Goal: Task Accomplishment & Management: Complete application form

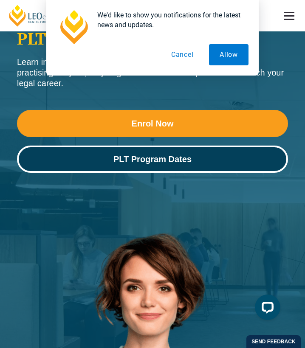
click at [190, 162] on span "PLT Program Dates" at bounding box center [152, 159] width 78 height 8
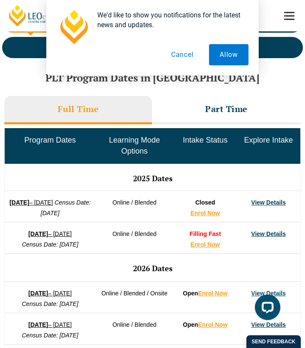
scroll to position [442, 0]
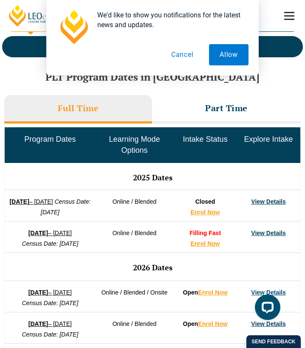
click at [261, 229] on link "View Details" at bounding box center [268, 232] width 34 height 7
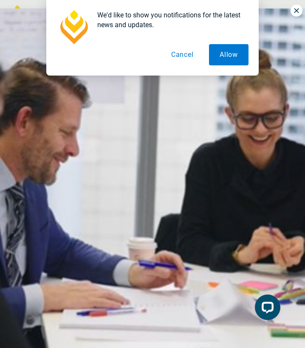
scroll to position [0, 0]
click at [297, 14] on div "We'd like to show you notifications for the latest news and updates. Allow Canc…" at bounding box center [152, 37] width 305 height 75
click at [187, 55] on button "Cancel" at bounding box center [182, 54] width 44 height 21
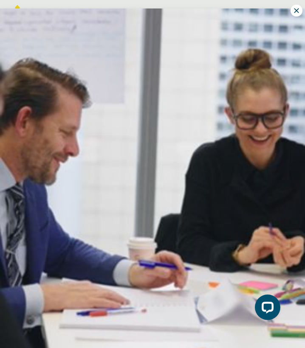
click at [299, 13] on icon at bounding box center [296, 11] width 8 height 8
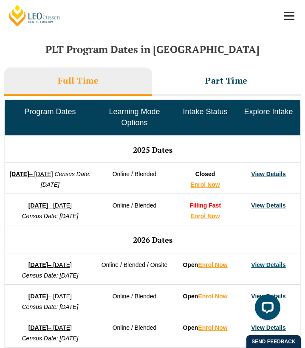
scroll to position [471, 0]
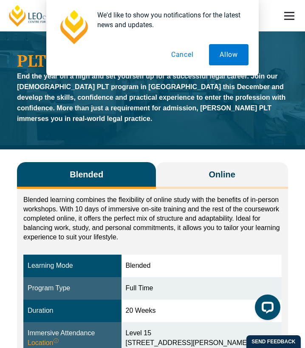
click at [183, 53] on button "Cancel" at bounding box center [182, 54] width 44 height 21
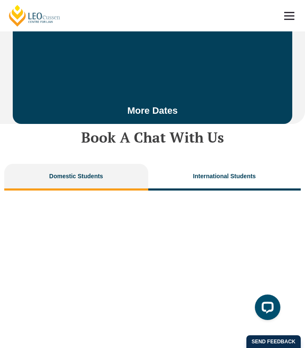
scroll to position [2790, 0]
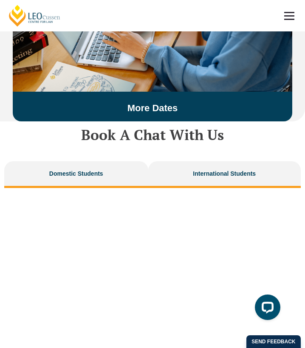
click at [224, 168] on span "International Students" at bounding box center [224, 174] width 63 height 12
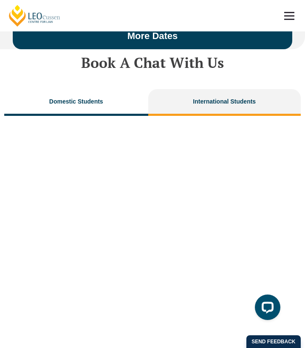
scroll to position [2865, 0]
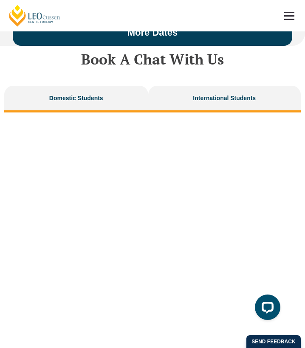
click at [86, 88] on button "Domestic Students" at bounding box center [76, 99] width 144 height 27
click at [221, 92] on span "International Students" at bounding box center [224, 98] width 63 height 12
click at [72, 92] on span "Domestic Students" at bounding box center [76, 98] width 54 height 12
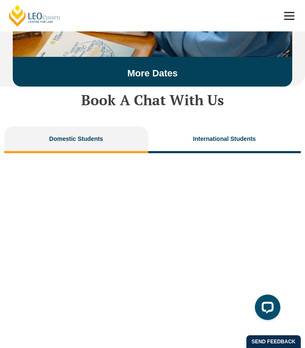
scroll to position [2824, 0]
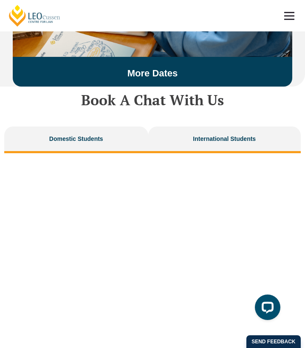
click at [234, 133] on span "International Students" at bounding box center [224, 139] width 63 height 12
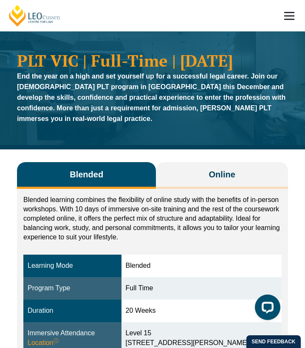
scroll to position [0, 0]
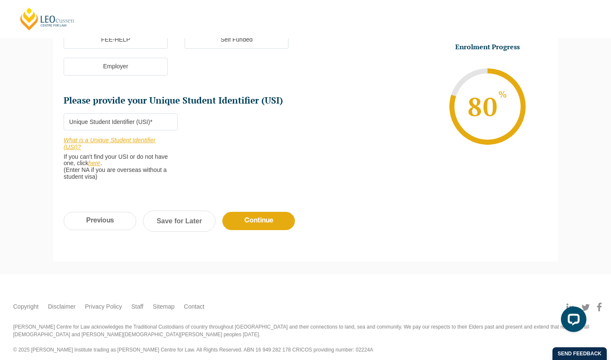
scroll to position [297, 0]
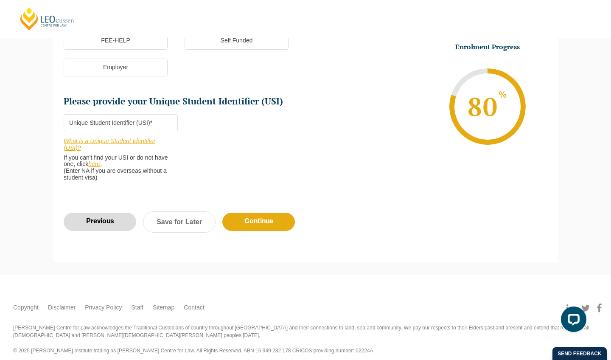
click at [110, 215] on input "Previous" at bounding box center [100, 221] width 73 height 18
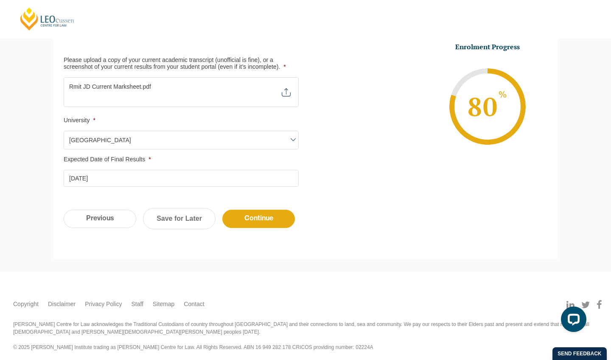
scroll to position [262, 0]
click at [104, 212] on input "Previous" at bounding box center [100, 219] width 73 height 18
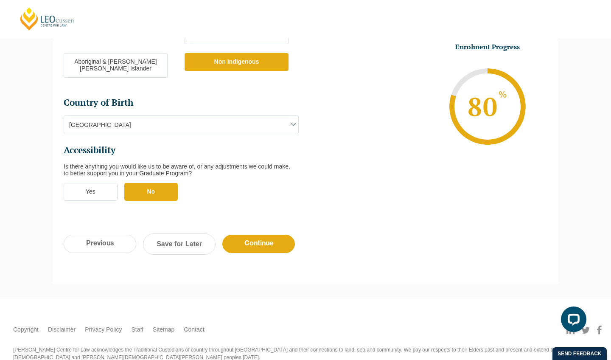
scroll to position [320, 0]
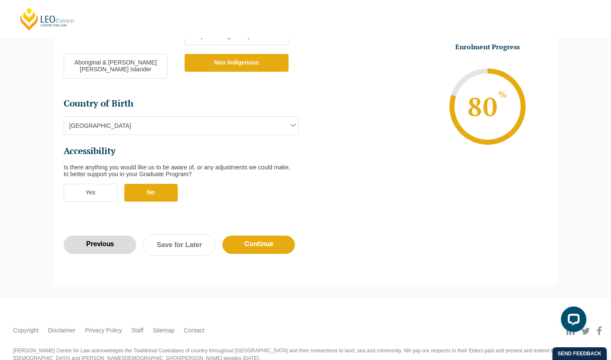
click at [104, 235] on input "Previous" at bounding box center [100, 244] width 73 height 18
select select "Blended Full Time Learning"
select select "VIC"
select select
select select "[DATE] ([DATE] to [DATE])"
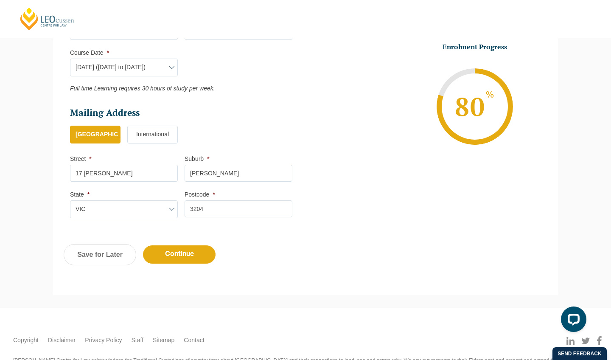
scroll to position [434, 0]
click at [196, 240] on div "Previous Continue Save for Later" at bounding box center [305, 258] width 505 height 47
click at [193, 251] on input "Continue" at bounding box center [179, 254] width 73 height 18
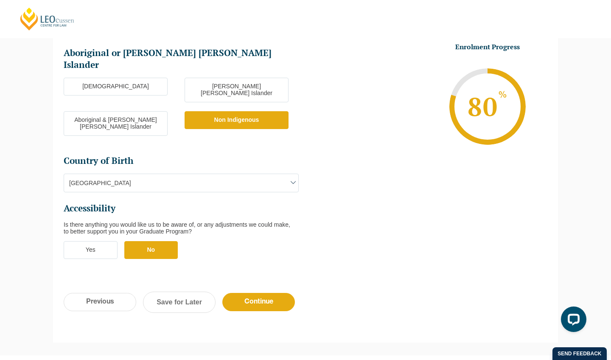
scroll to position [263, 0]
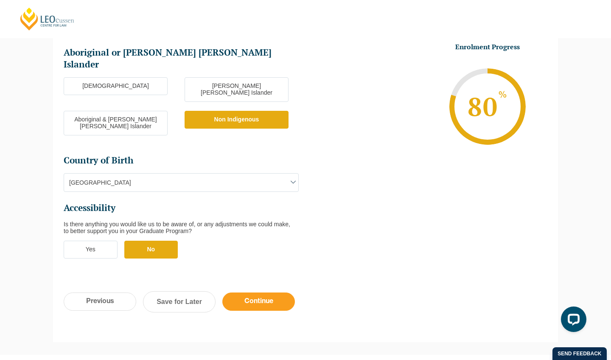
click at [263, 292] on input "Continue" at bounding box center [258, 301] width 73 height 18
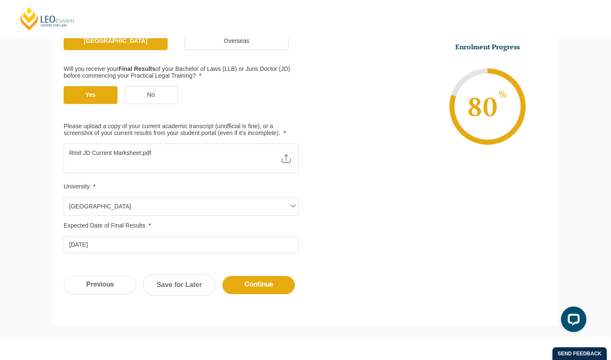
scroll to position [198, 0]
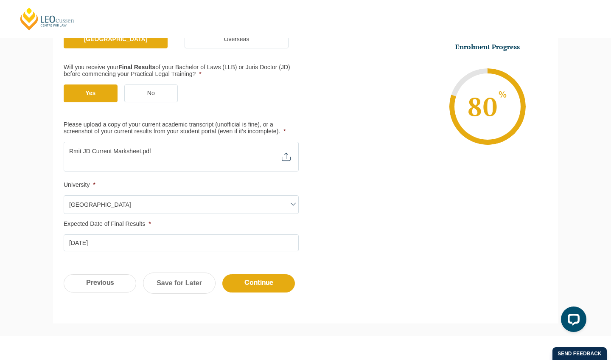
click at [122, 146] on input "Please upload a copy of your current academic transcript (unofficial is fine), …" at bounding box center [181, 149] width 235 height 14
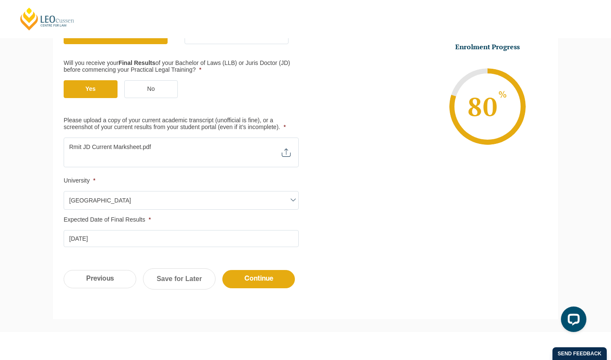
scroll to position [205, 0]
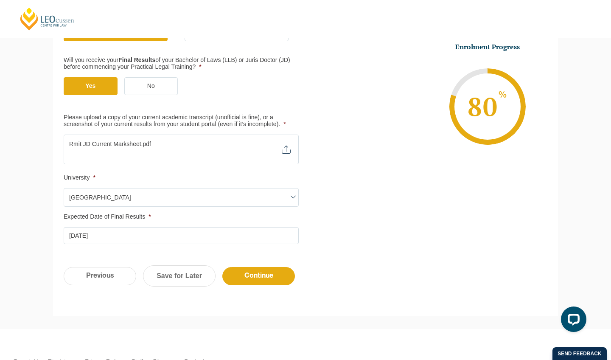
click at [287, 149] on span "Max. file size: 2 MB." at bounding box center [181, 155] width 235 height 12
click at [304, 181] on ul "Qualification Before enrolling in the Practical Legal Training program, you wil…" at bounding box center [306, 101] width 484 height 286
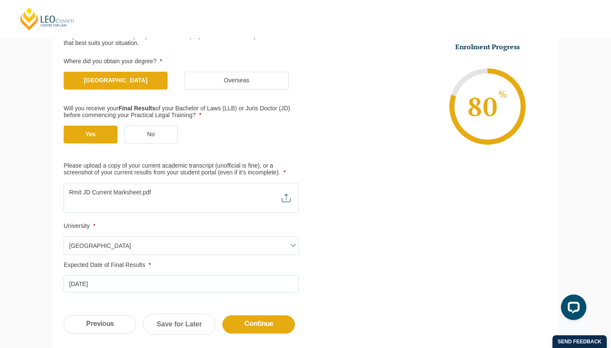
scroll to position [131, 0]
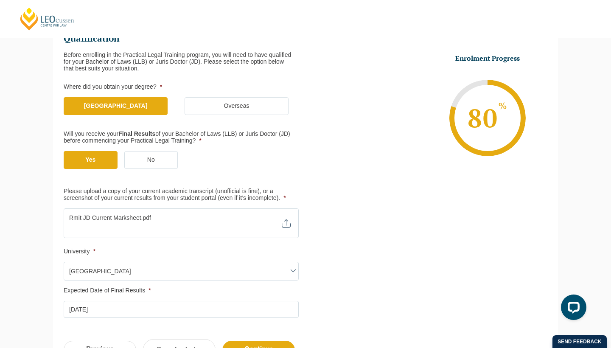
click at [285, 223] on span "Max. file size: 2 MB." at bounding box center [181, 229] width 235 height 12
click at [125, 214] on input "Please upload a copy of your current academic transcript (unofficial is fine), …" at bounding box center [181, 215] width 235 height 14
type input "C:\fakepath\Rmit JD Current Marksheet.pdf"
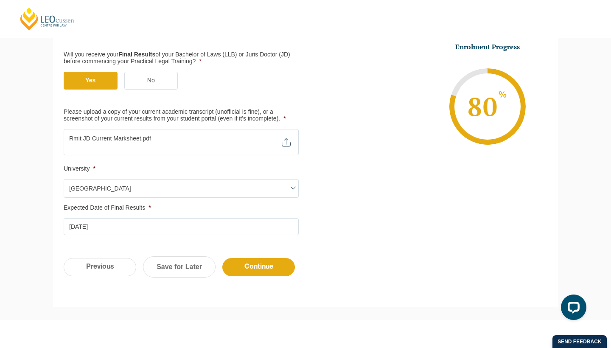
scroll to position [211, 0]
click at [268, 257] on input "Continue" at bounding box center [258, 266] width 73 height 18
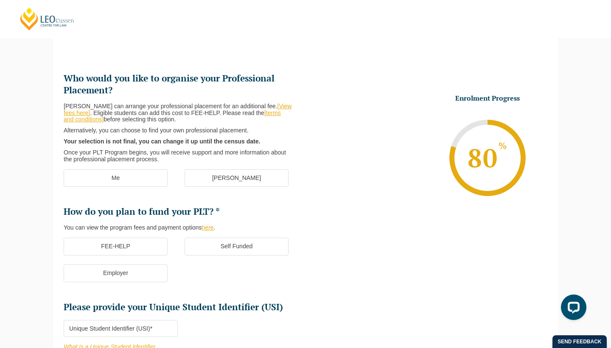
scroll to position [93, 0]
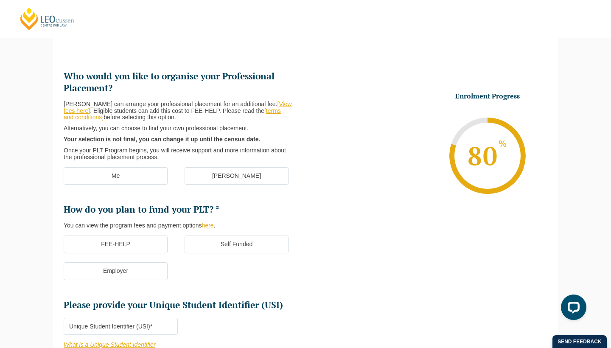
click at [115, 168] on label "Me" at bounding box center [116, 176] width 104 height 18
click at [0, 0] on input "Me" at bounding box center [0, 0] width 0 height 0
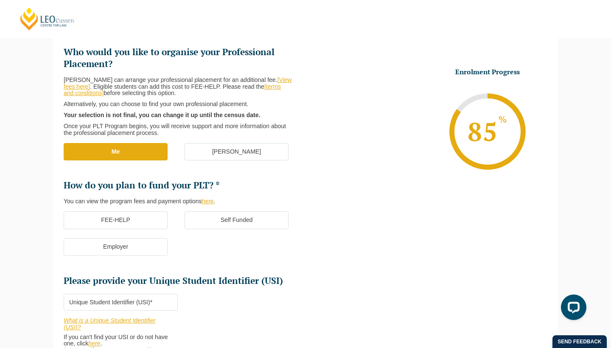
scroll to position [117, 0]
click at [263, 86] on link "[terms and conditions]" at bounding box center [172, 90] width 217 height 14
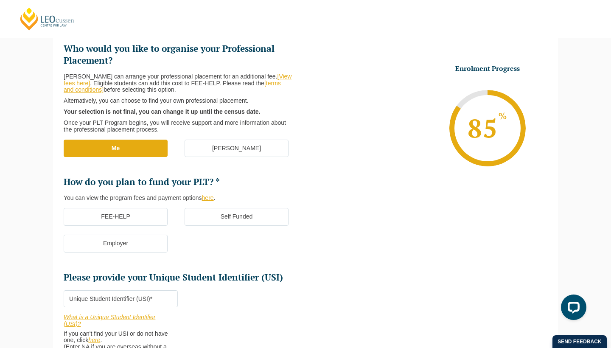
scroll to position [121, 0]
click at [211, 194] on link "here" at bounding box center [208, 197] width 12 height 7
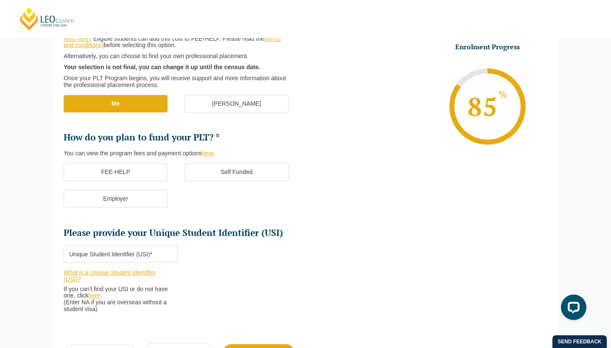
scroll to position [165, 0]
click at [254, 167] on label "Self Funded" at bounding box center [236, 173] width 104 height 18
click at [0, 0] on input "Self Funded" at bounding box center [0, 0] width 0 height 0
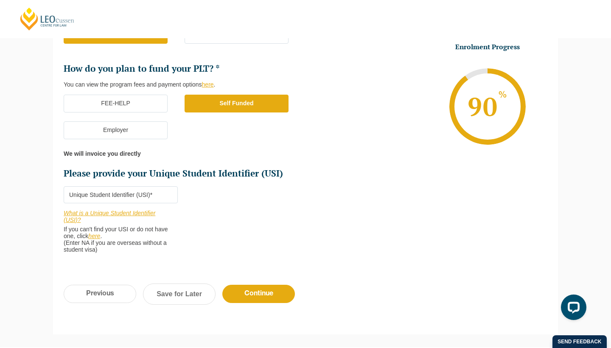
scroll to position [235, 0]
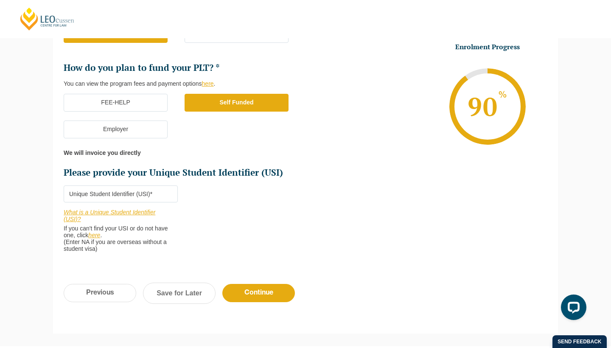
click at [107, 185] on input "Please provide your Unique Student Identifier (USI) *" at bounding box center [121, 193] width 114 height 17
paste input "W5J9ZLNDYU"
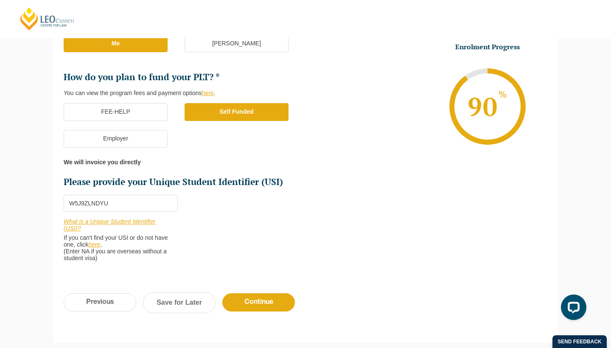
scroll to position [226, 0]
type input "W5J9ZLNDYU"
click at [268, 299] on input "Continue" at bounding box center [258, 302] width 73 height 18
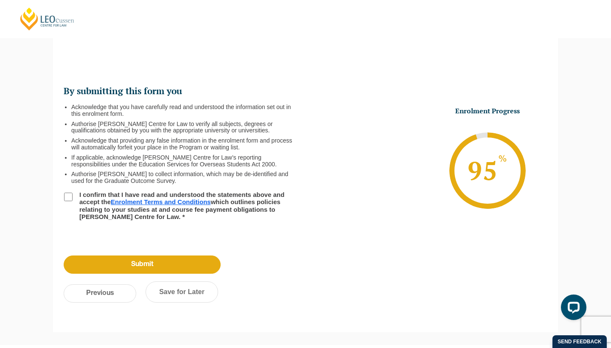
scroll to position [73, 0]
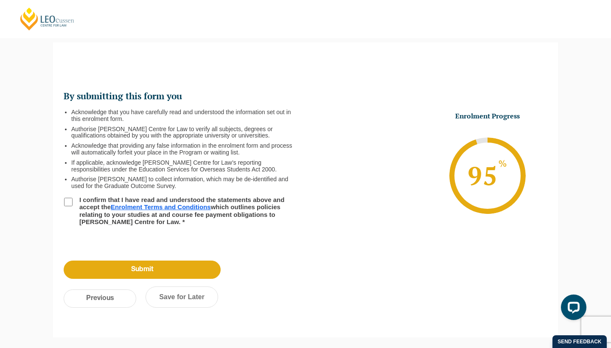
click at [67, 198] on input "I confirm that I have read and understood the statements above and accept the E…" at bounding box center [68, 202] width 8 height 8
checkbox input "true"
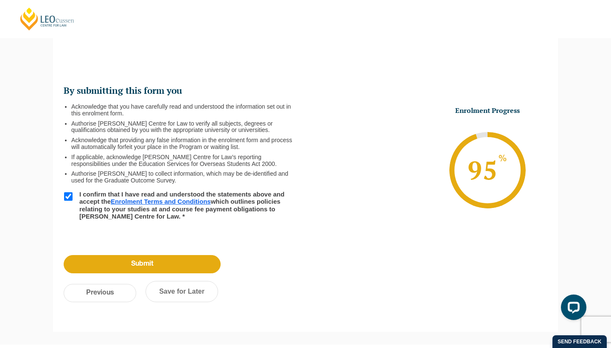
scroll to position [81, 0]
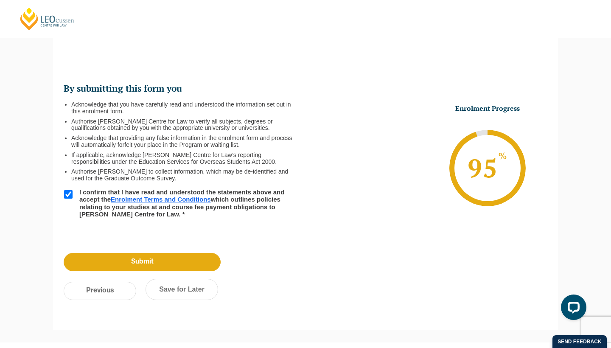
click at [195, 198] on link "Enrolment Terms and Conditions" at bounding box center [161, 199] width 100 height 7
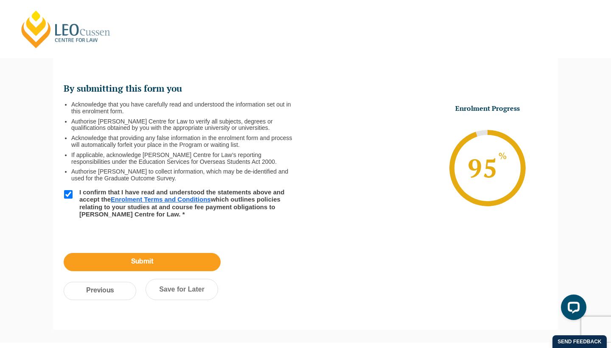
click at [143, 258] on input "Submit" at bounding box center [142, 262] width 157 height 18
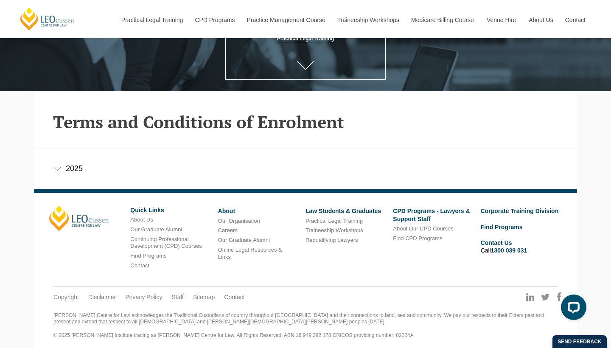
scroll to position [156, 0]
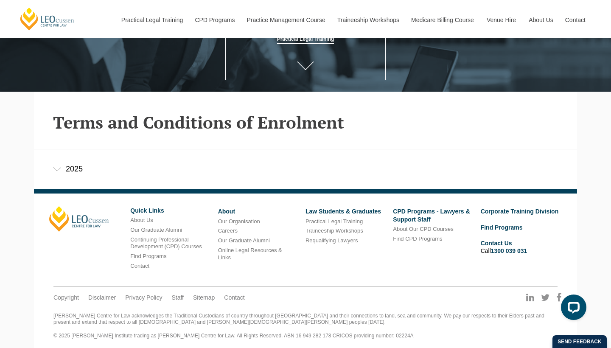
click at [71, 164] on div "2025" at bounding box center [305, 168] width 543 height 39
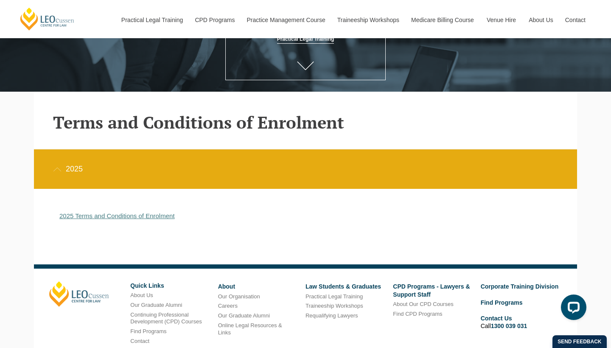
click at [149, 216] on link "2025 Terms and Conditions of Enrolment" at bounding box center [116, 215] width 115 height 7
